Goal: Understand process/instructions: Learn about a topic

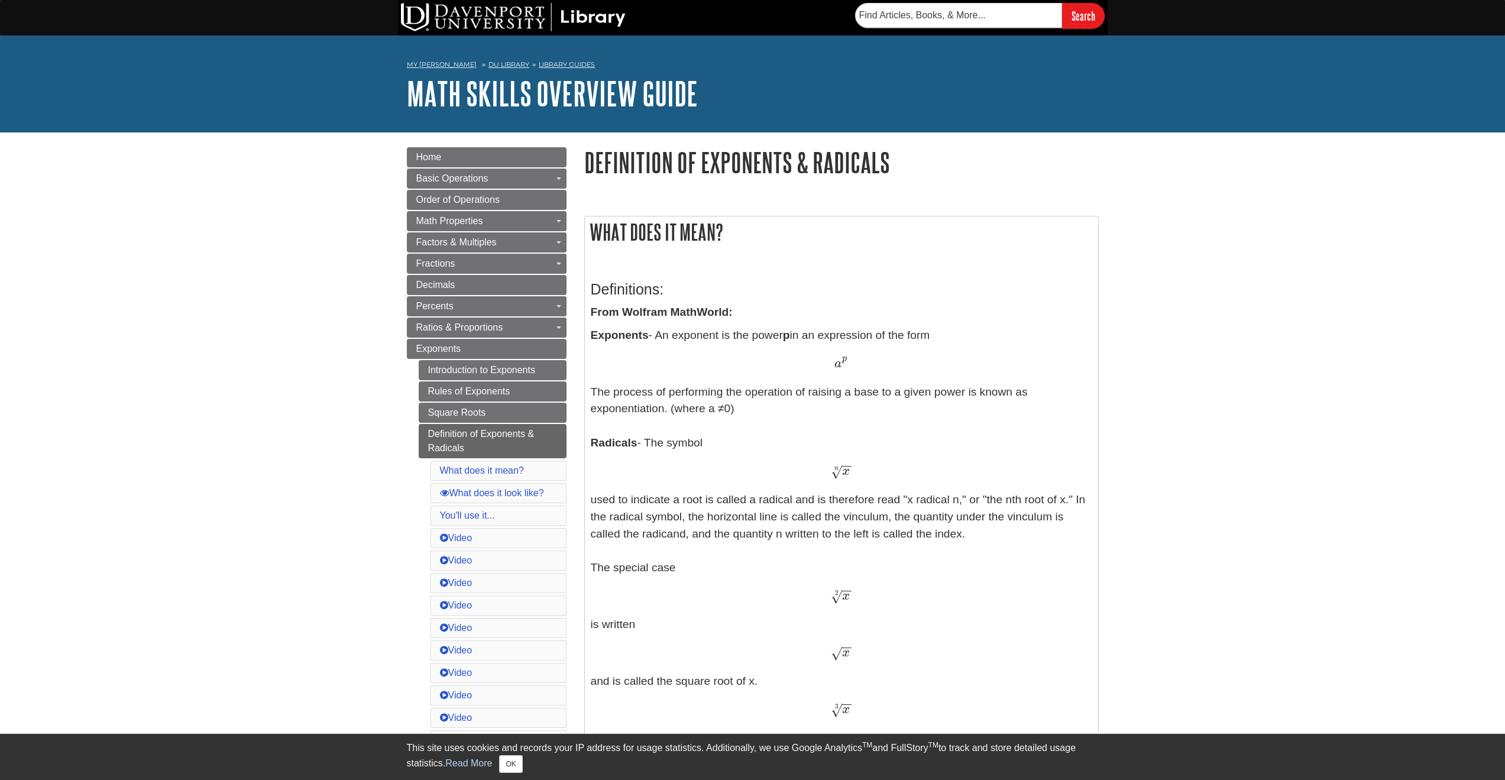
click at [848, 470] on span "−" at bounding box center [847, 444] width 11 height 58
drag, startPoint x: 848, startPoint y: 470, endPoint x: 836, endPoint y: 471, distance: 12.5
click at [836, 475] on span "x − − √ n" at bounding box center [841, 475] width 21 height 0
click at [829, 473] on div "x − − √ n x n" at bounding box center [842, 471] width 502 height 17
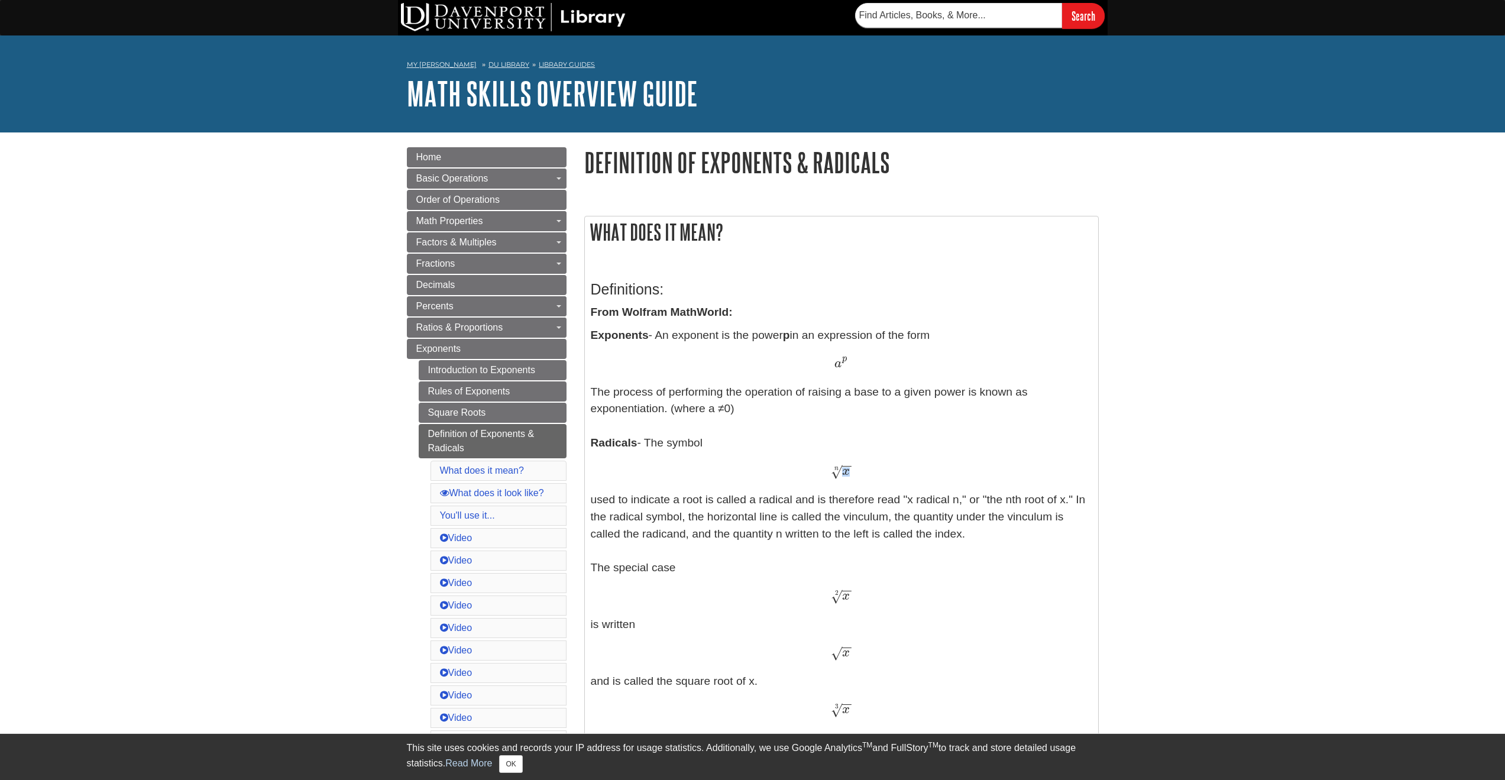
click at [829, 473] on div "x − − √ n x n" at bounding box center [842, 471] width 502 height 17
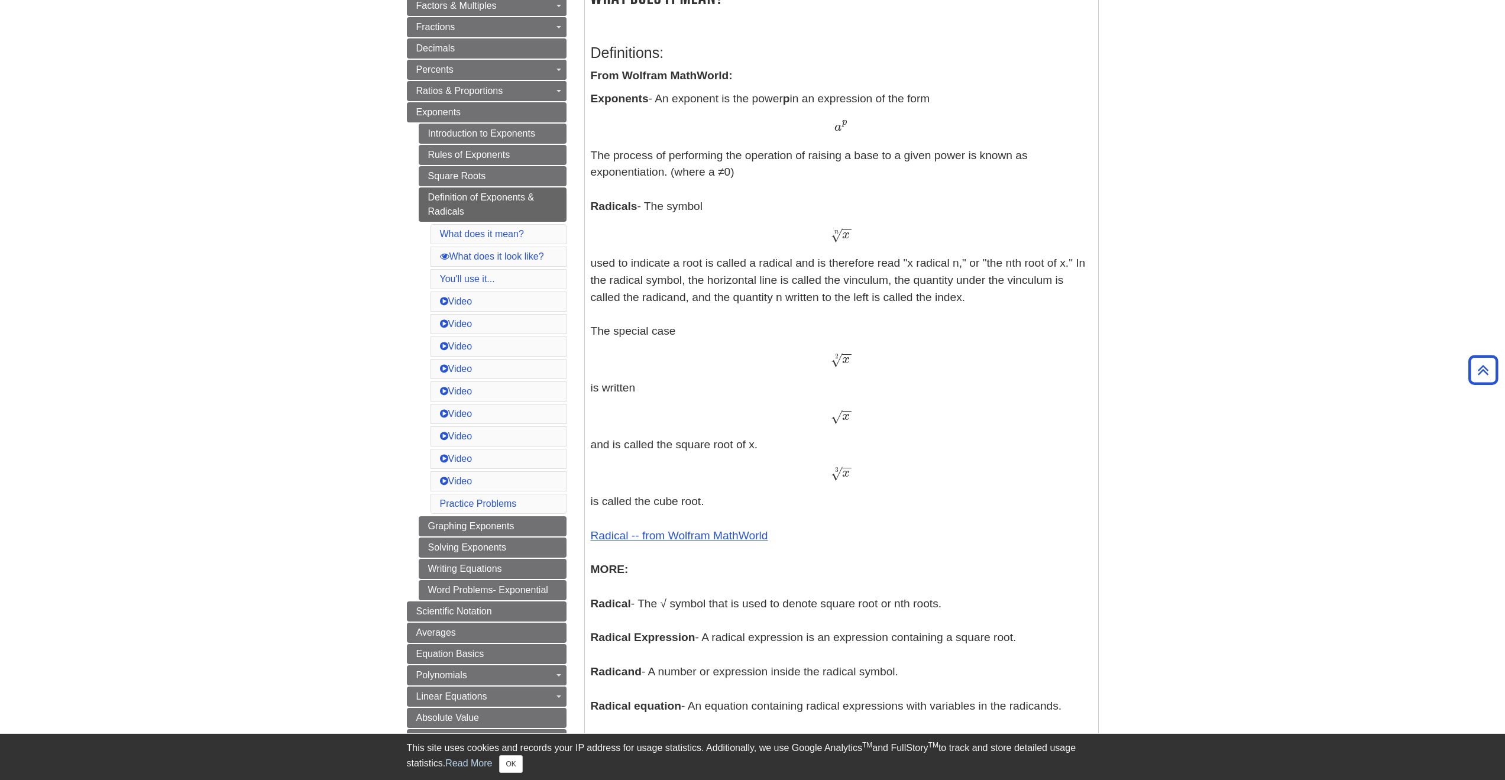
click at [836, 474] on span "3" at bounding box center [837, 470] width 4 height 8
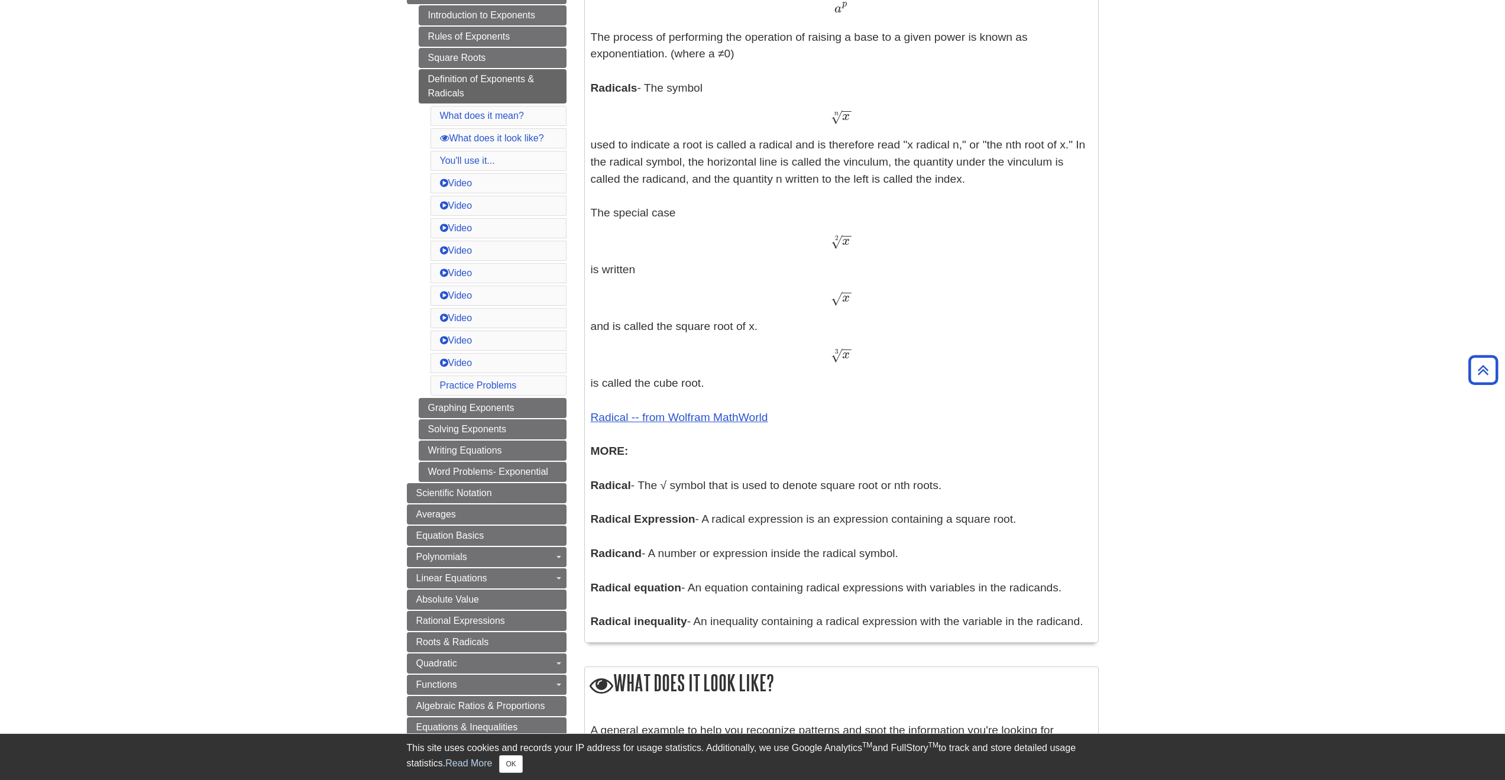
scroll to position [177, 0]
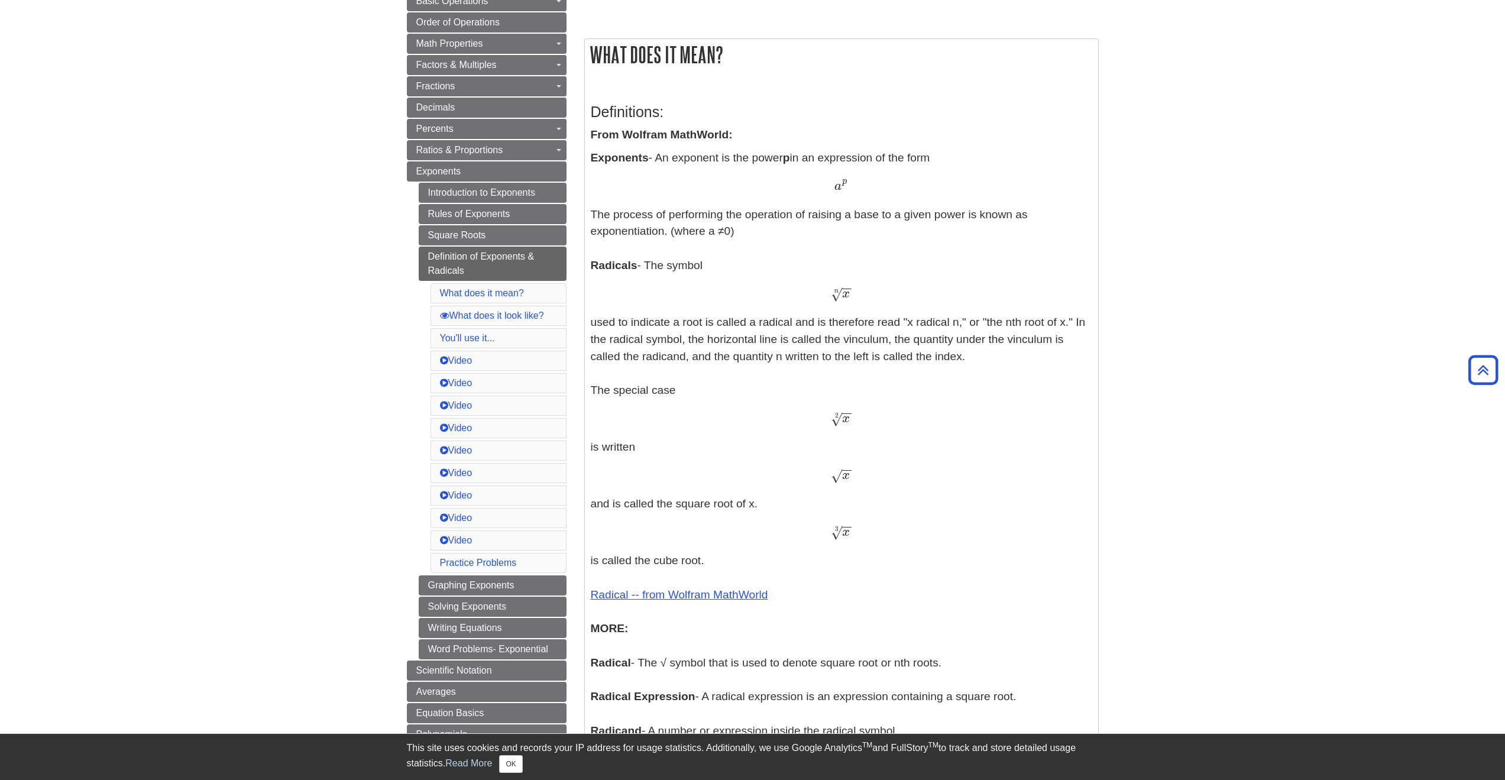
drag, startPoint x: 791, startPoint y: 287, endPoint x: 781, endPoint y: 282, distance: 11.9
